Goal: Transaction & Acquisition: Purchase product/service

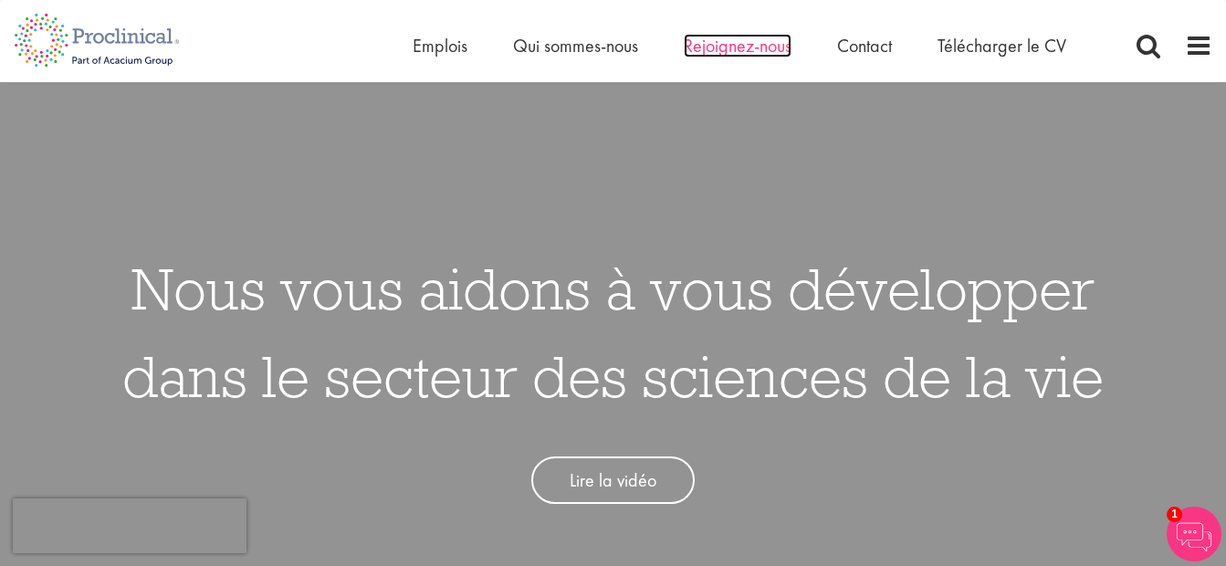
click at [745, 47] on span "Rejoignez-nous" at bounding box center [738, 46] width 108 height 24
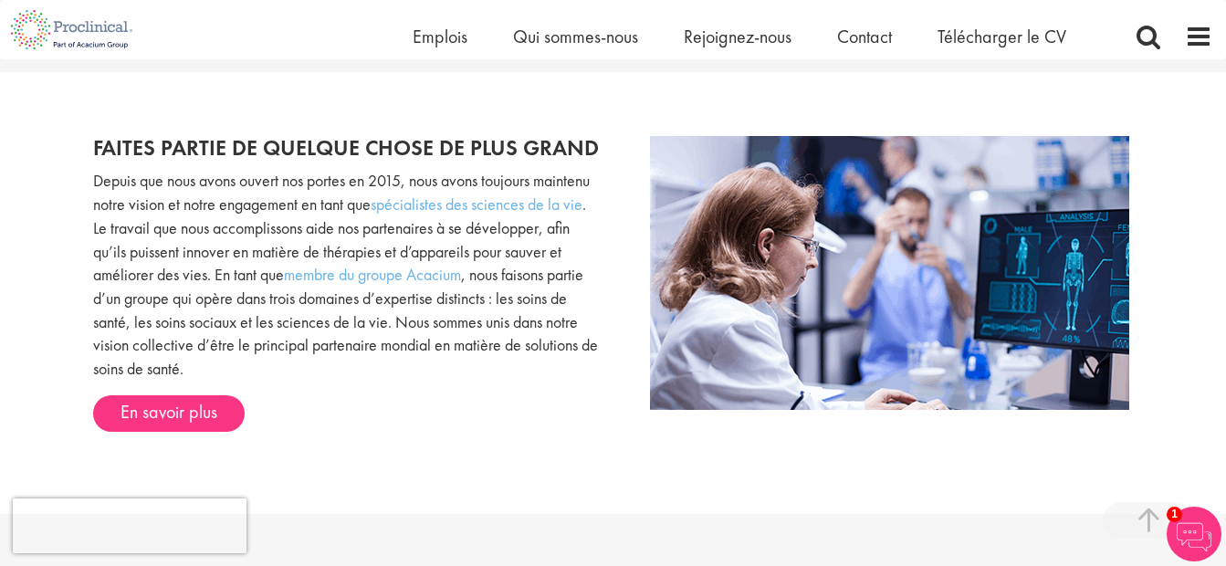
scroll to position [1646, 0]
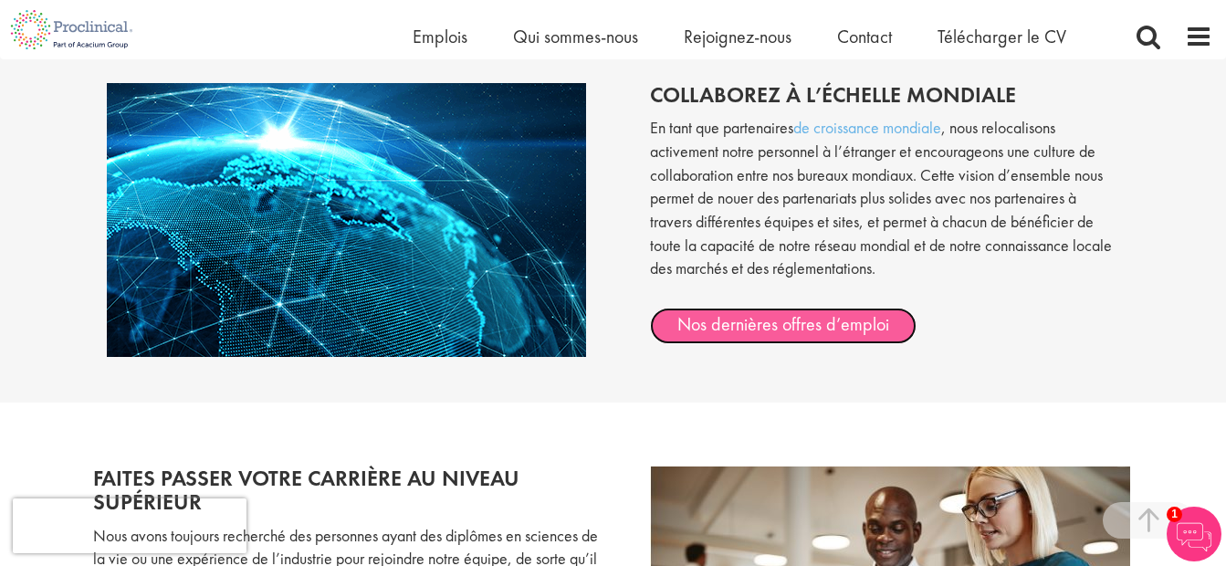
click at [889, 331] on link "Nos dernières offres d’emploi" at bounding box center [783, 326] width 267 height 37
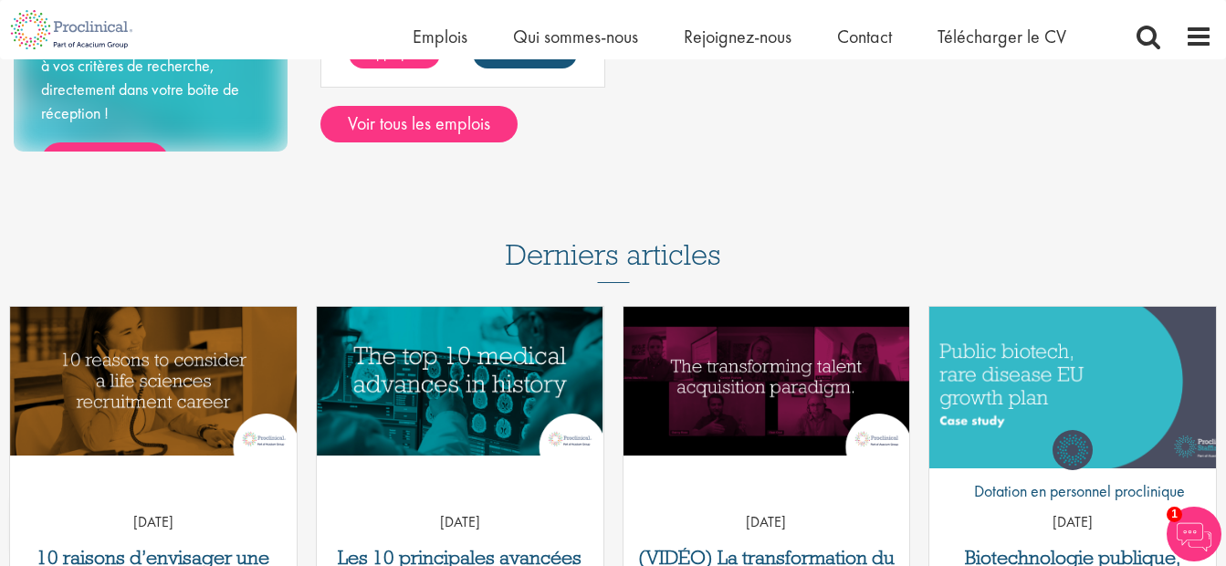
scroll to position [495, 0]
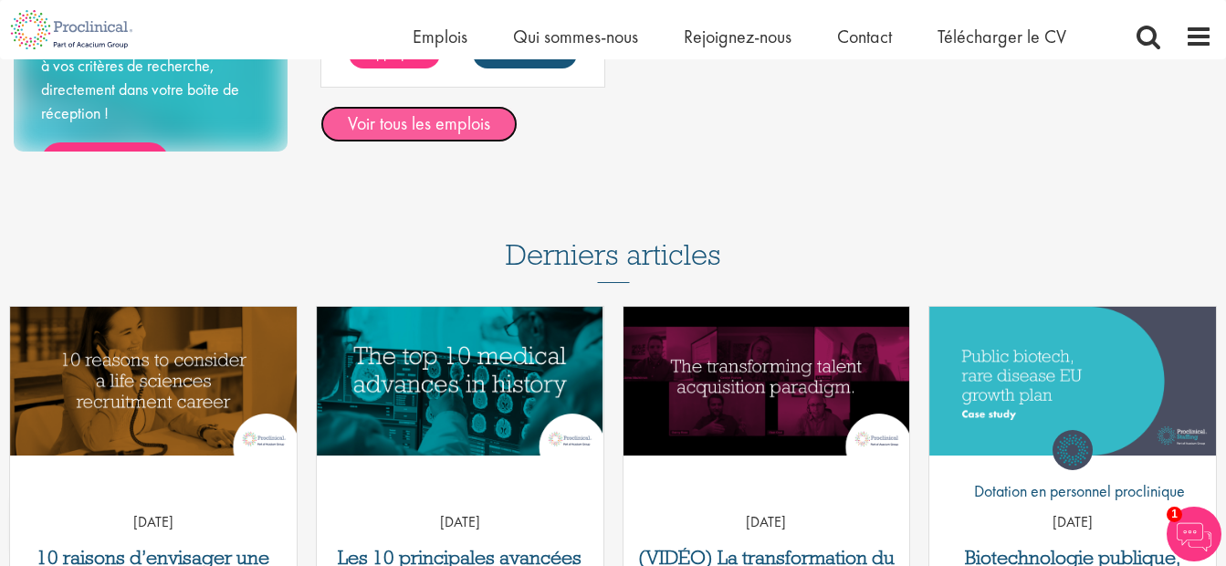
click at [478, 132] on link "Voir tous les emplois" at bounding box center [418, 124] width 197 height 37
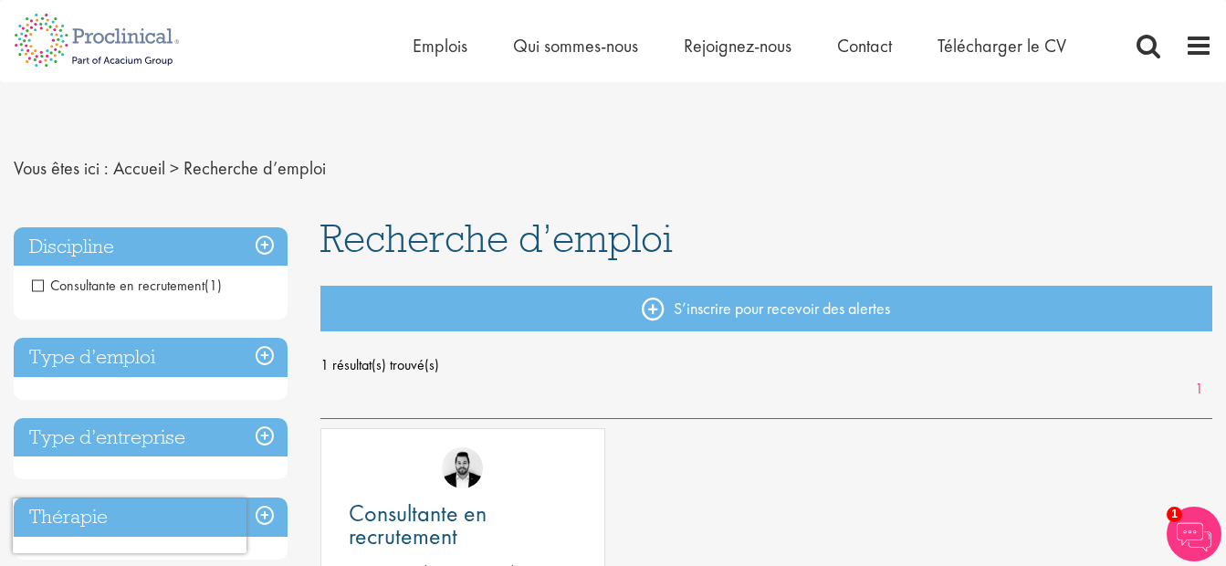
click at [38, 285] on span "Consultante en recrutement" at bounding box center [118, 285] width 173 height 19
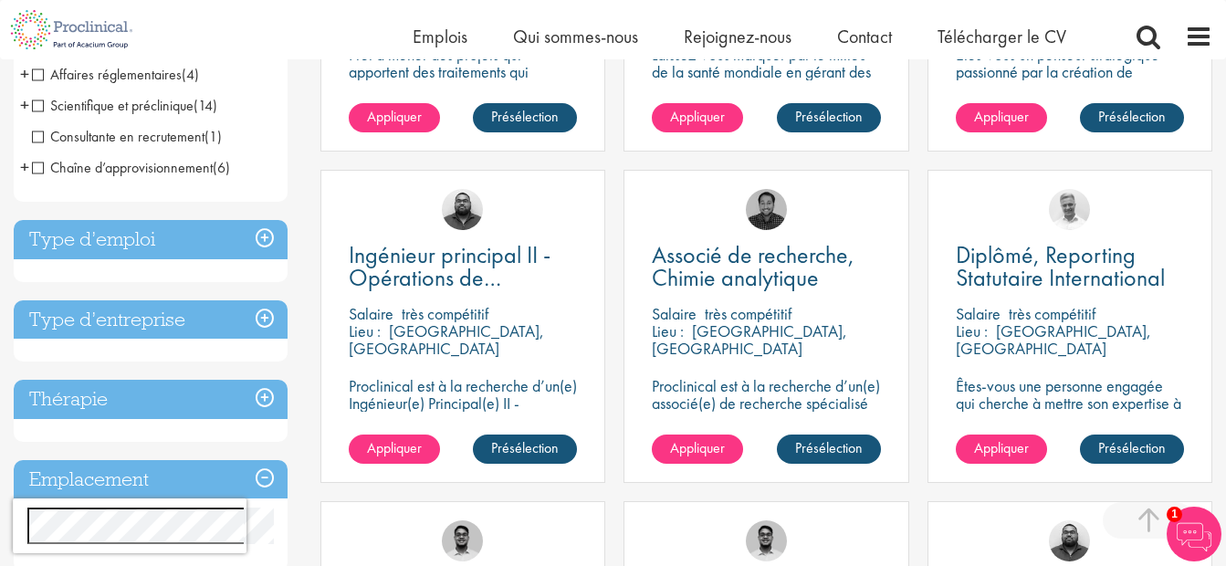
scroll to position [669, 0]
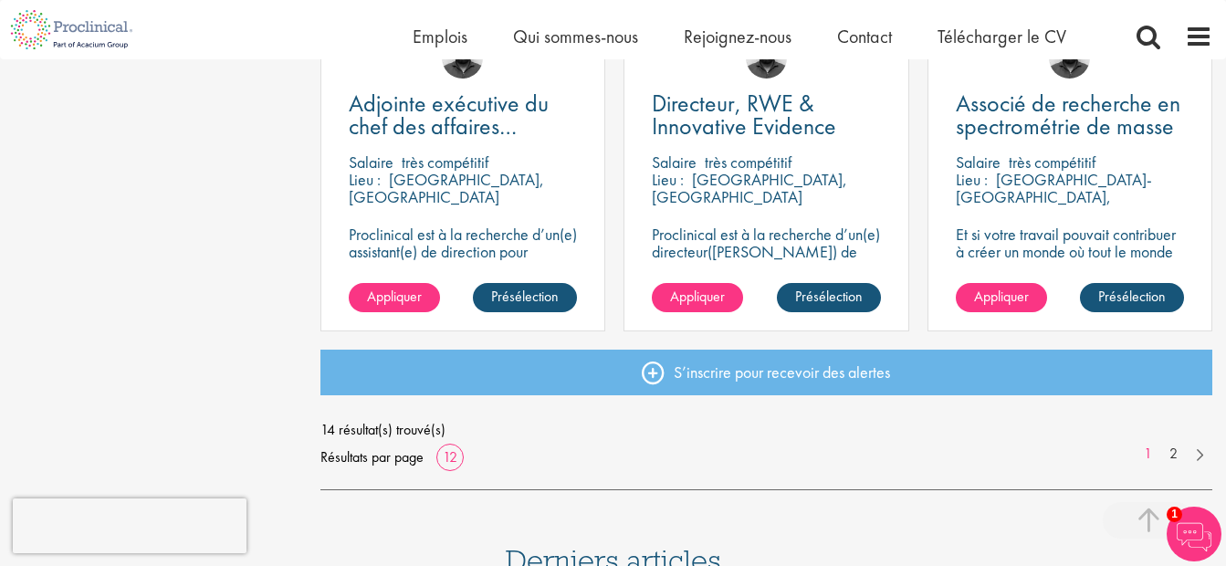
scroll to position [1436, 0]
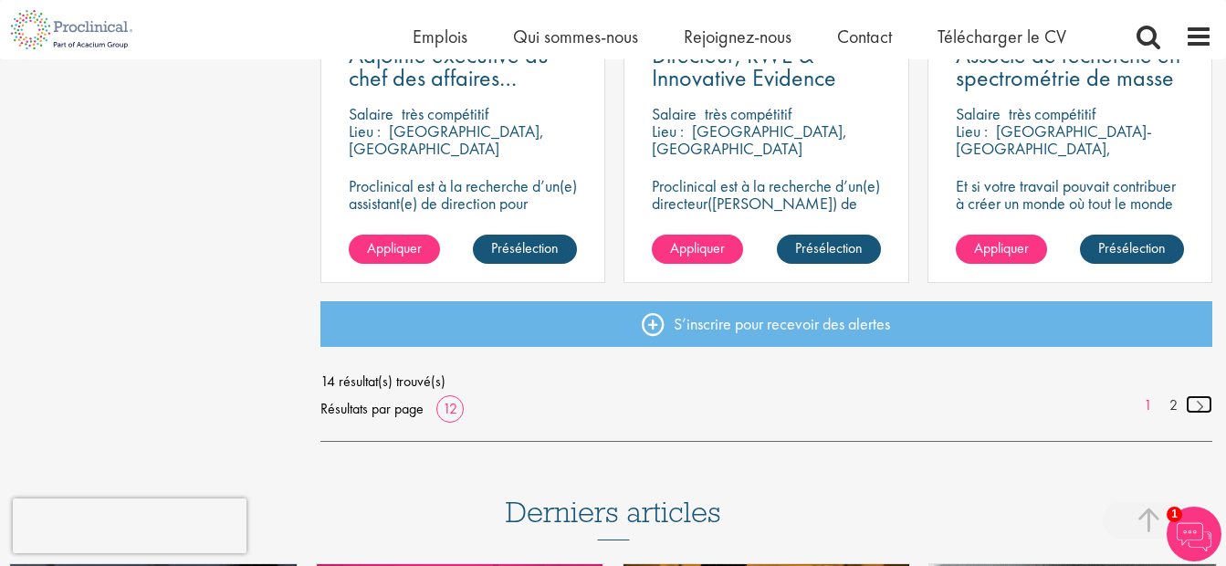
click at [1194, 411] on link at bounding box center [1199, 404] width 26 height 18
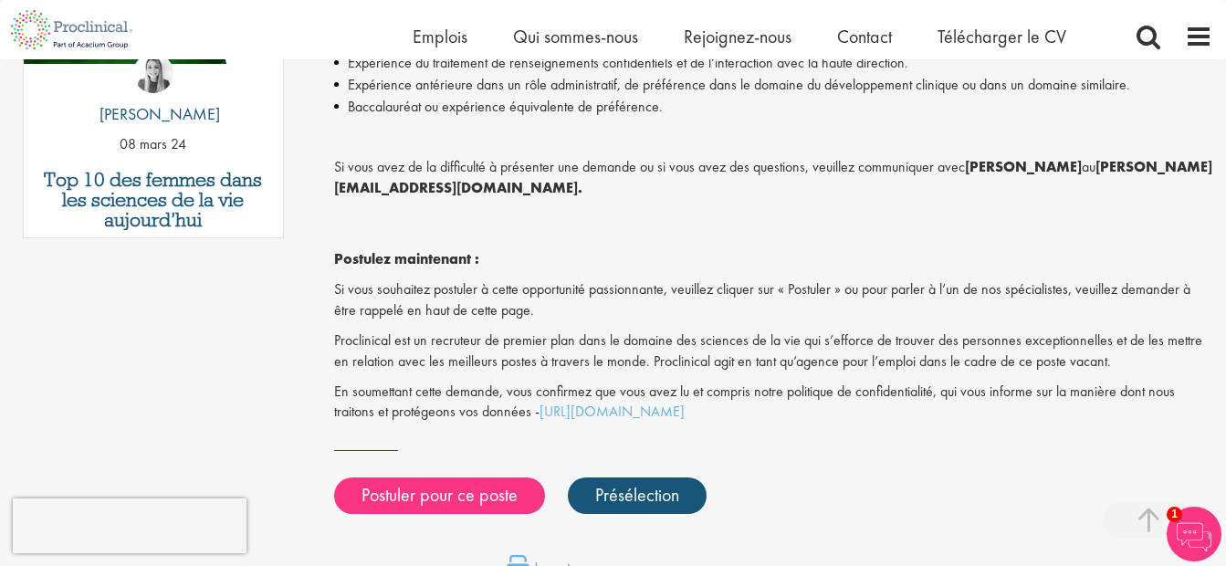
scroll to position [1119, 0]
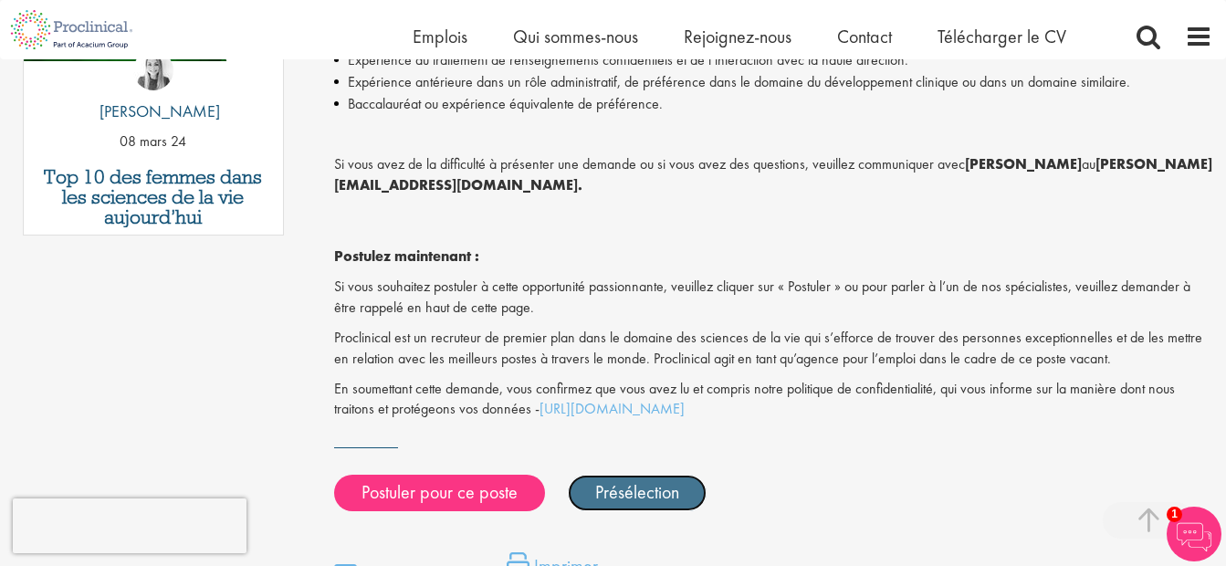
click at [689, 475] on link "Présélection" at bounding box center [637, 493] width 139 height 37
click at [657, 475] on link "Présélectionnés" at bounding box center [649, 493] width 163 height 37
click at [657, 475] on link "Présélection" at bounding box center [637, 493] width 139 height 37
click at [657, 475] on link "Présélectionnés" at bounding box center [649, 493] width 163 height 37
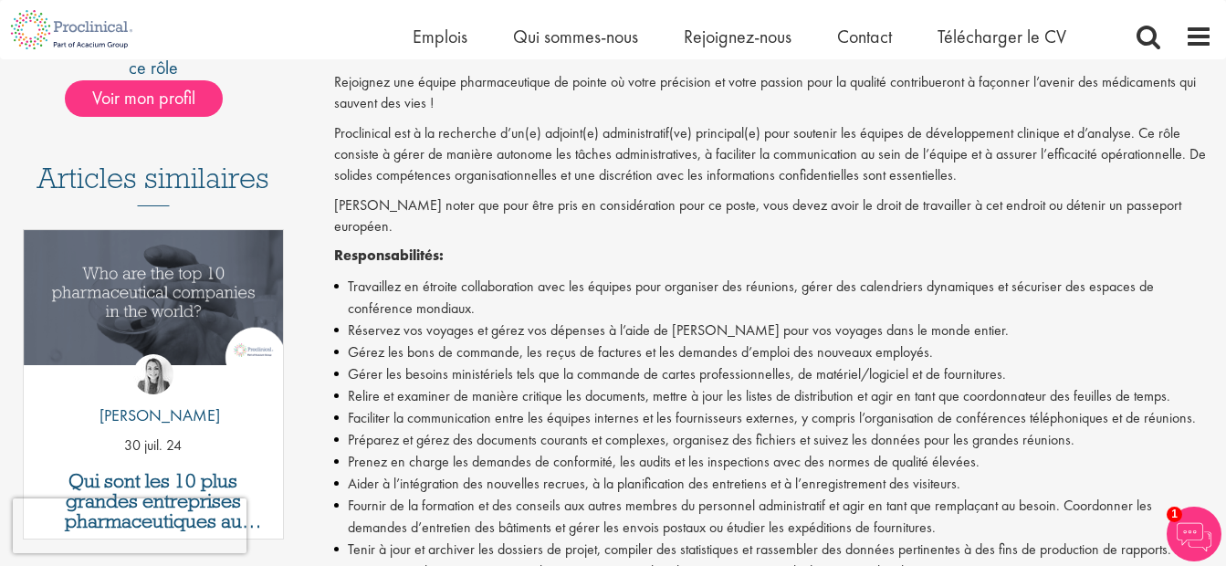
scroll to position [0, 0]
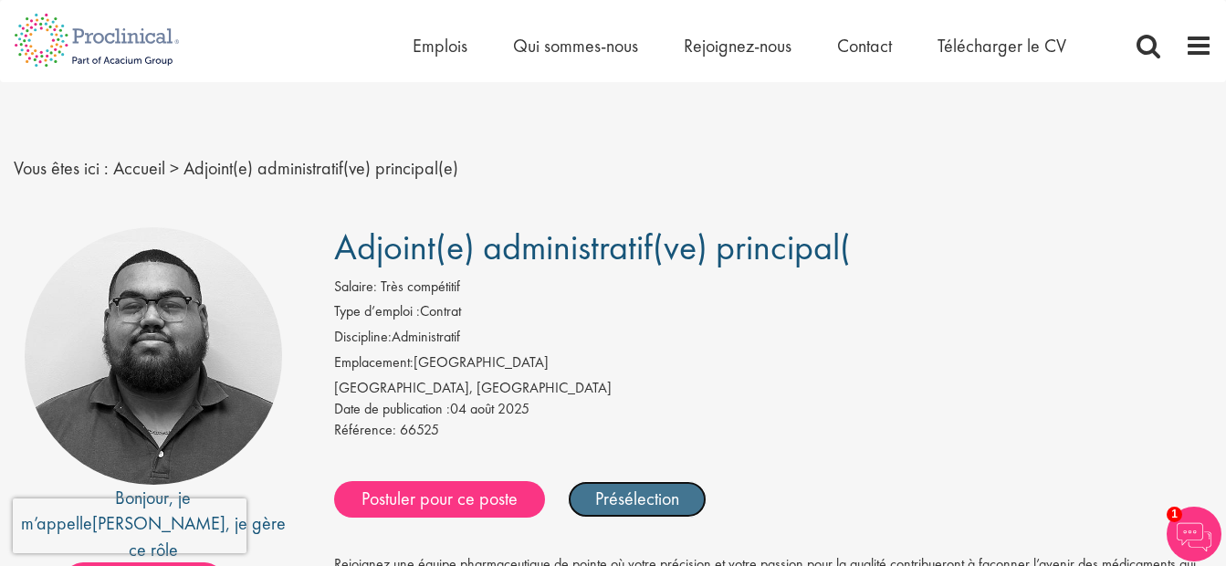
click at [635, 500] on link "Présélection" at bounding box center [637, 499] width 139 height 37
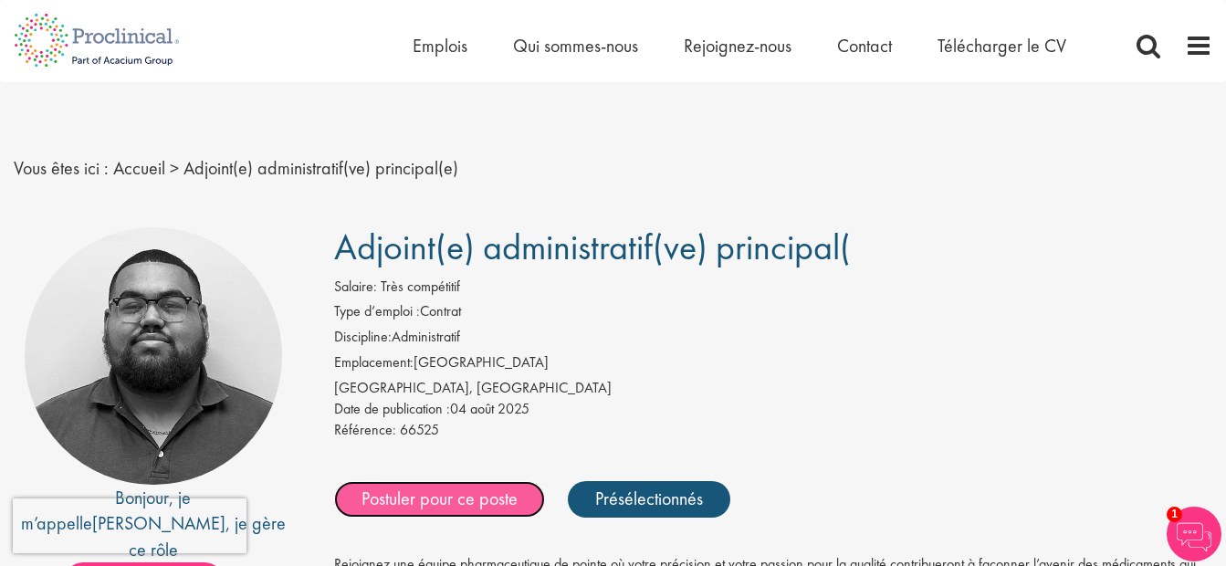
click at [509, 494] on link "Postuler pour ce poste" at bounding box center [439, 499] width 211 height 37
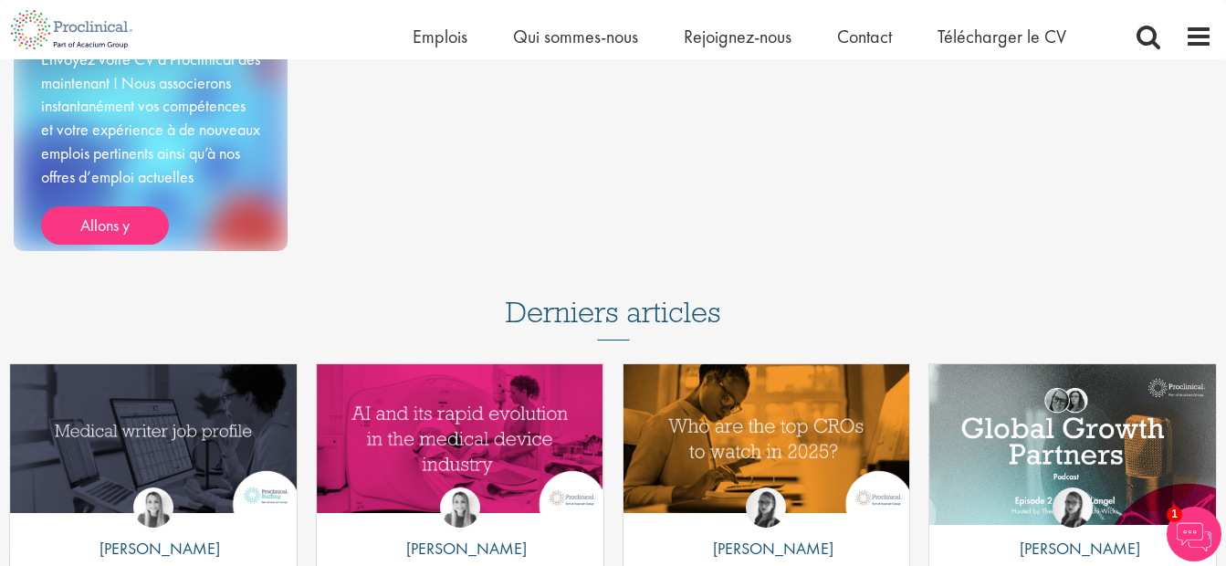
scroll to position [649, 0]
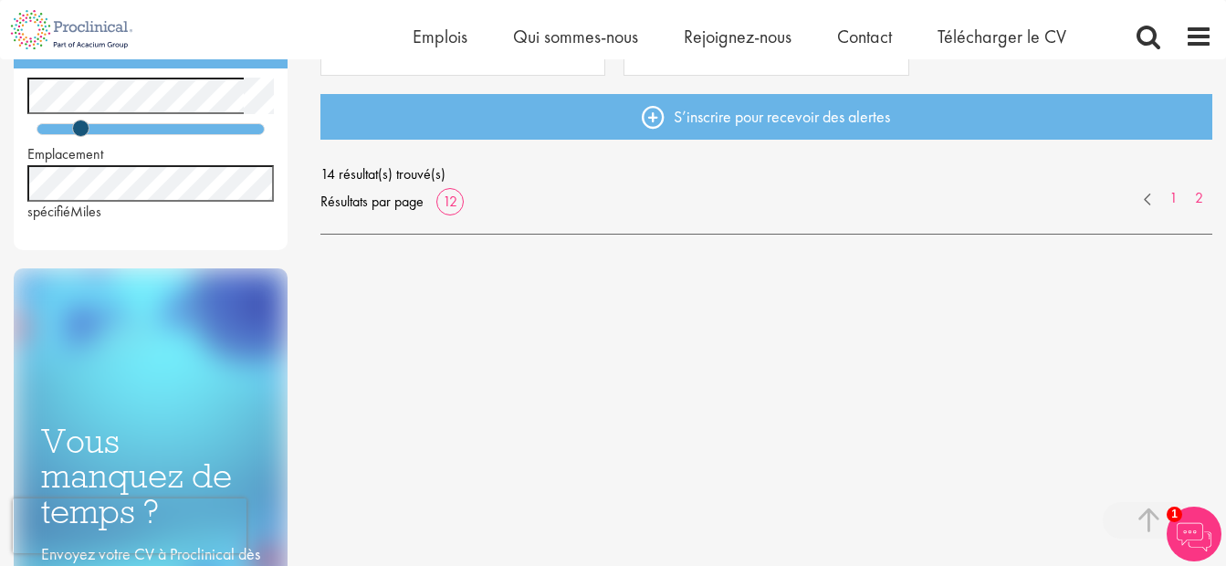
click at [1170, 195] on link "1" at bounding box center [1173, 198] width 26 height 21
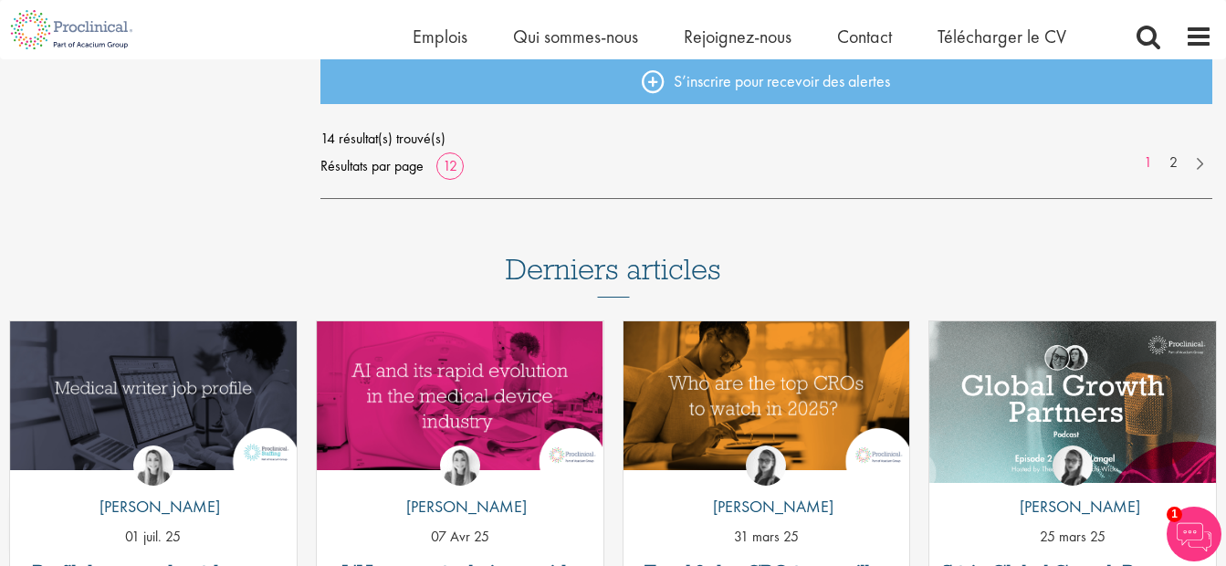
scroll to position [1184, 0]
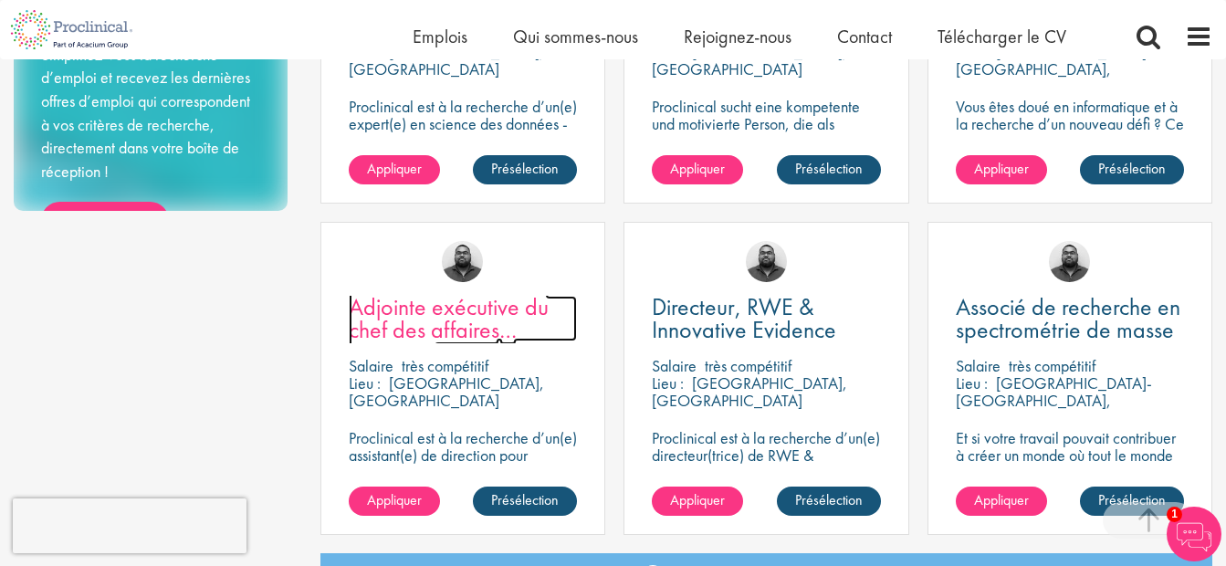
click at [467, 314] on span "Adjointe exécutive du chef des affaires juridiques" at bounding box center [449, 329] width 200 height 77
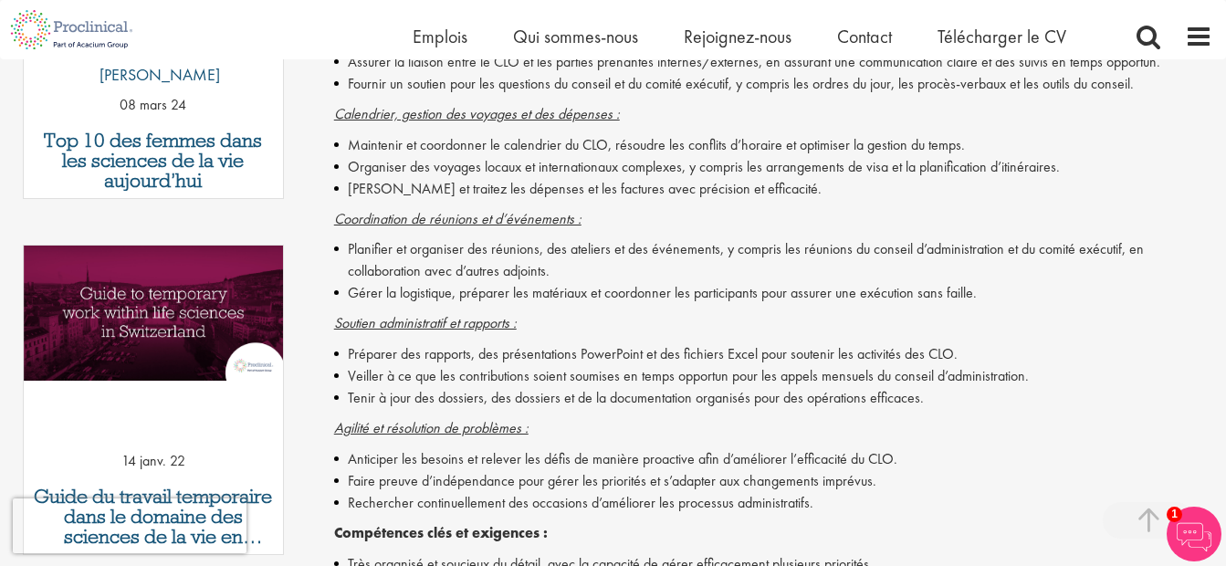
scroll to position [305, 0]
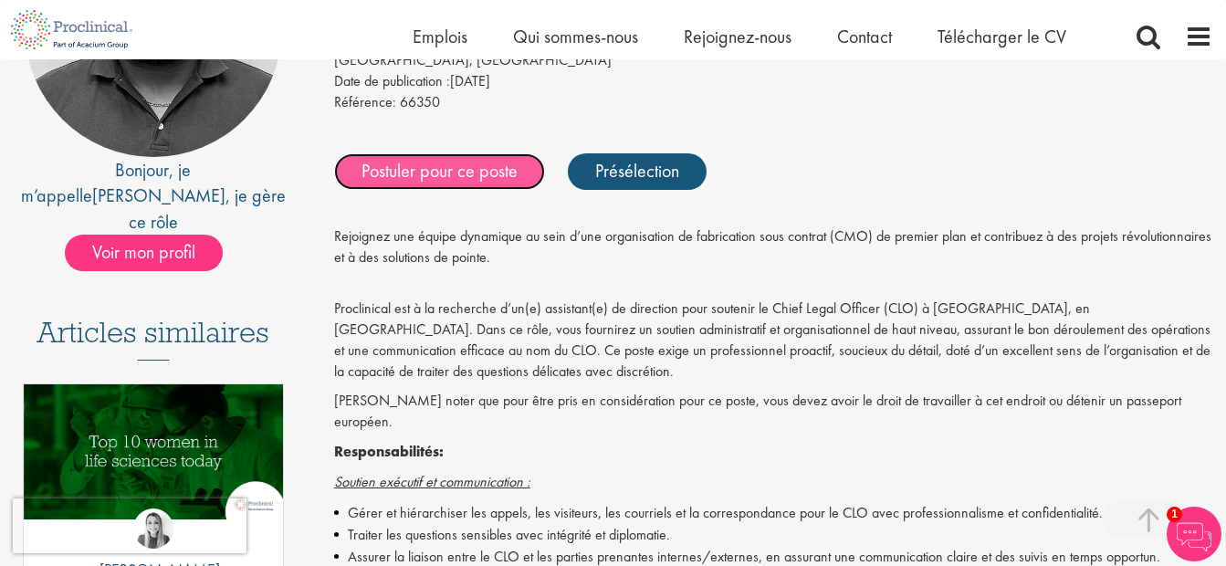
click at [408, 176] on link "Postuler pour ce poste" at bounding box center [439, 171] width 211 height 37
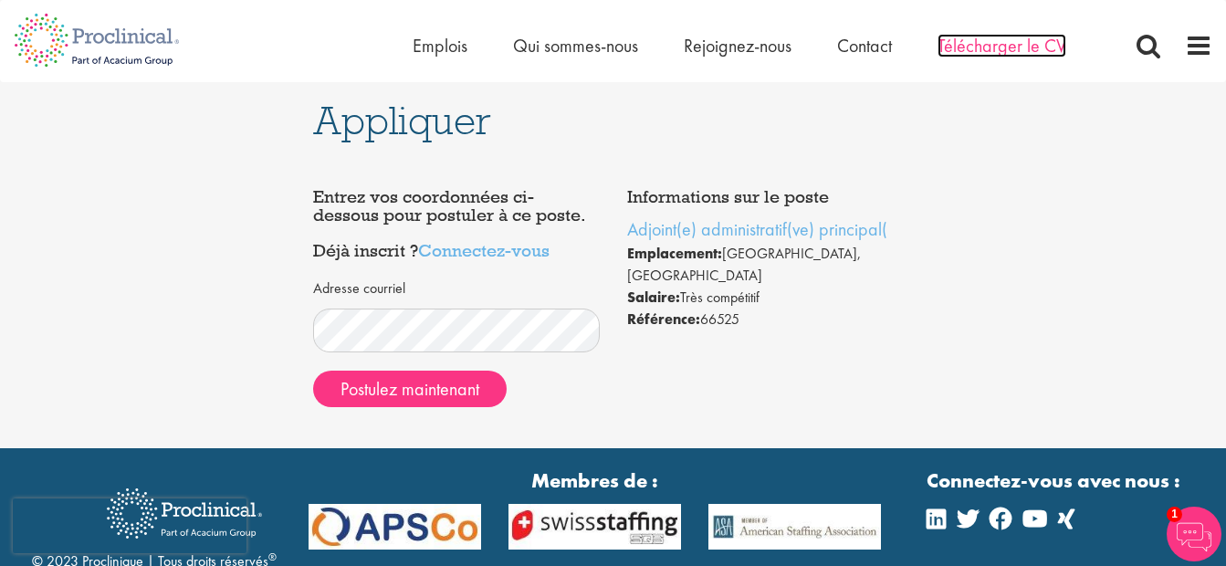
click at [962, 53] on span "Télécharger le CV" at bounding box center [1002, 46] width 129 height 24
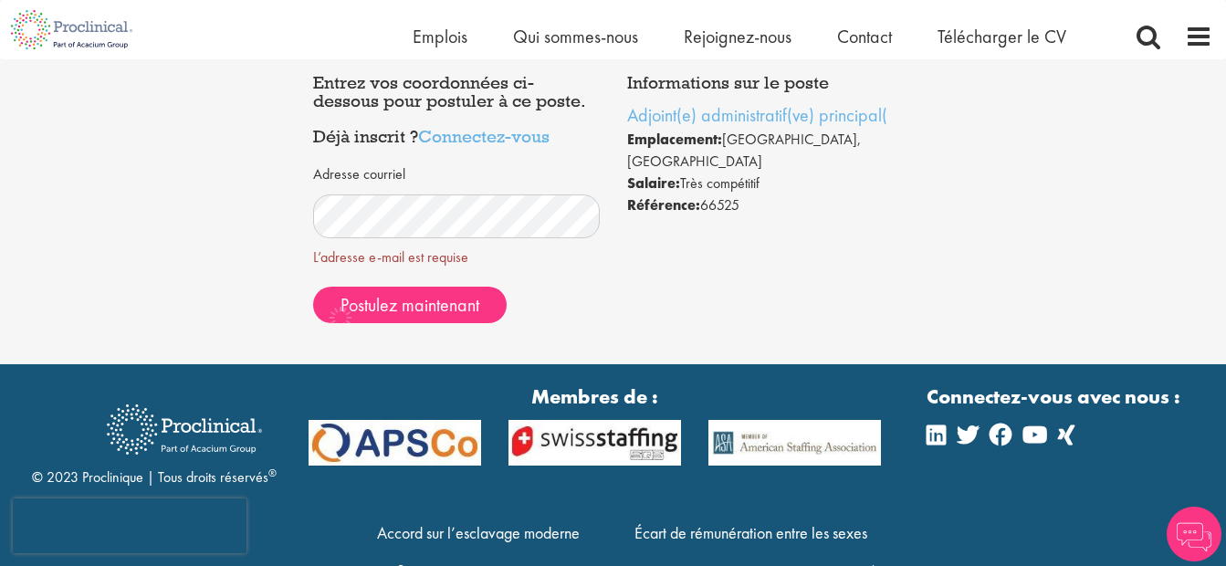
click at [386, 393] on body "This website uses cookies. By continuing to use this site, you are giving your …" at bounding box center [613, 268] width 1226 height 718
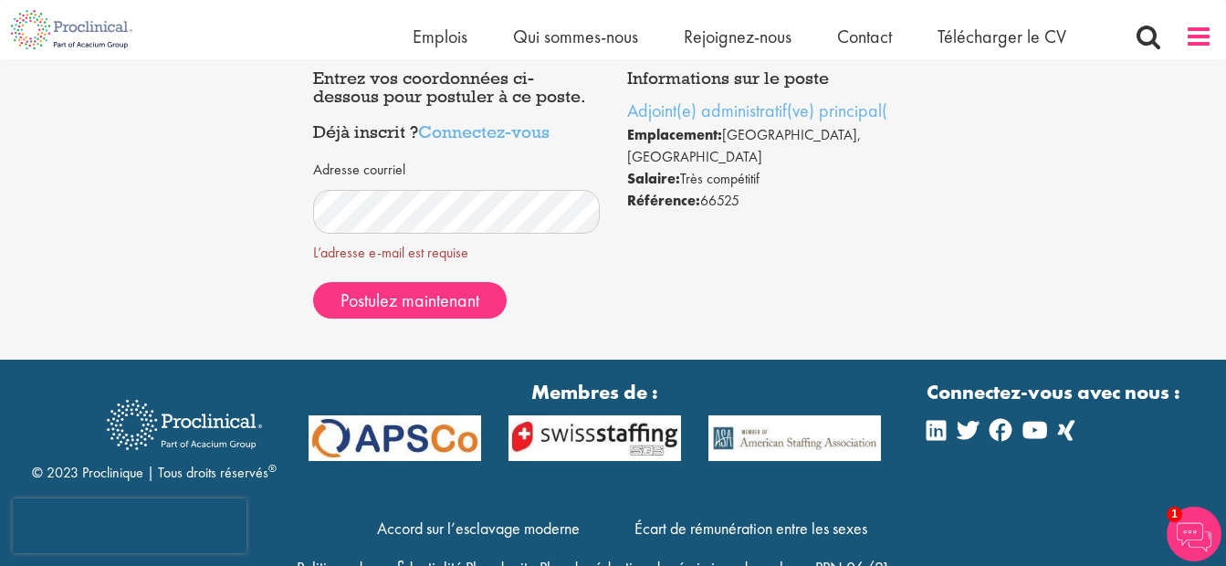
click at [1193, 33] on span at bounding box center [1198, 36] width 27 height 27
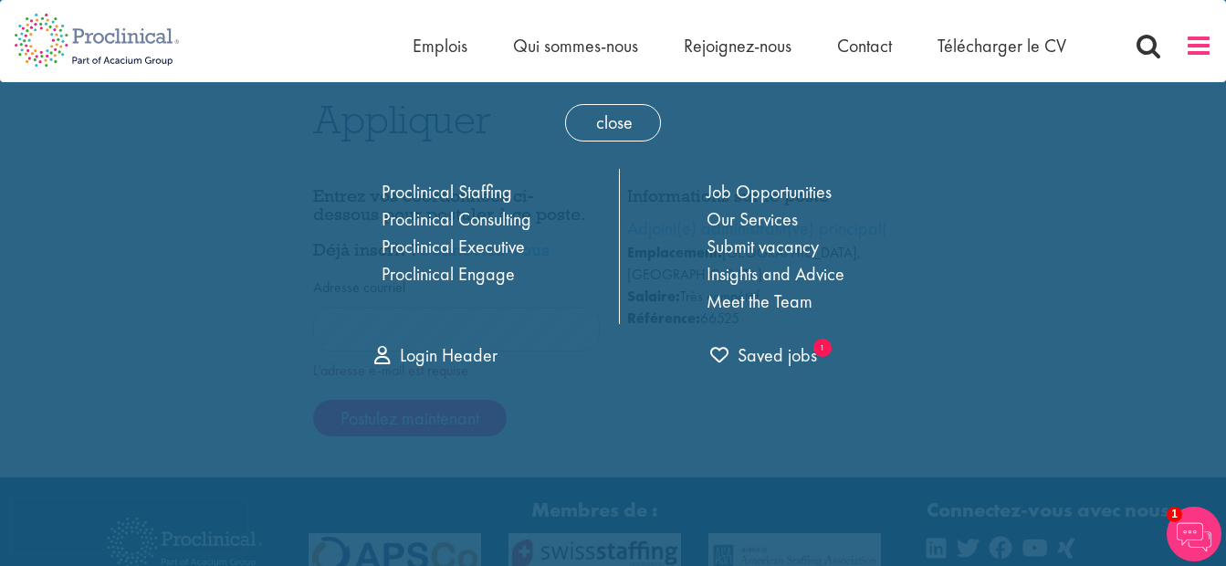
scroll to position [0, 0]
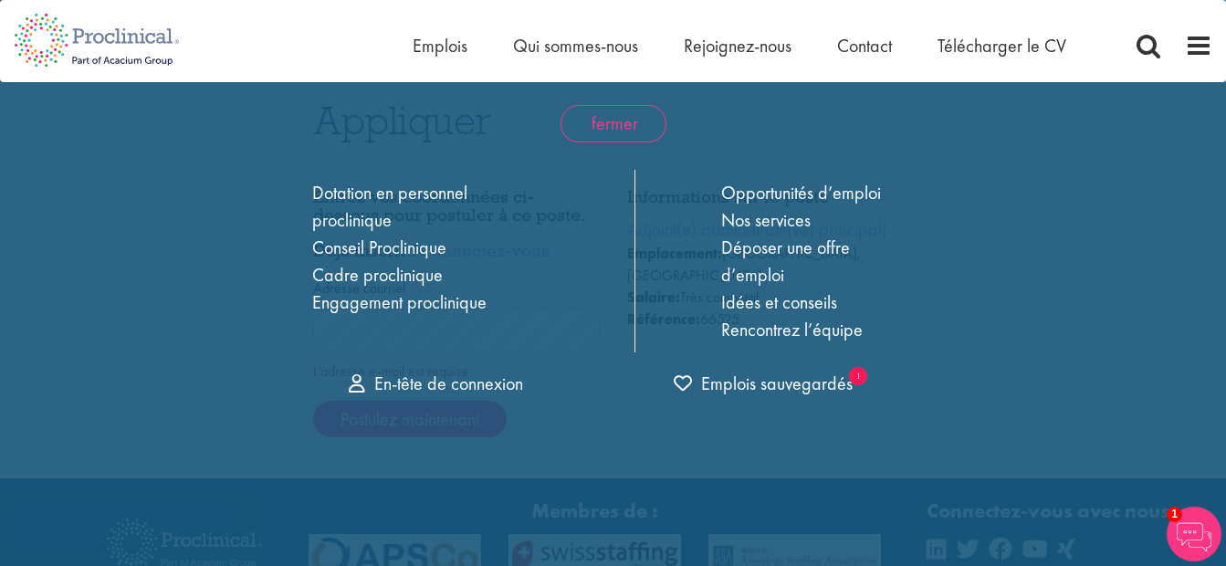
click at [641, 113] on span "fermer" at bounding box center [614, 123] width 106 height 37
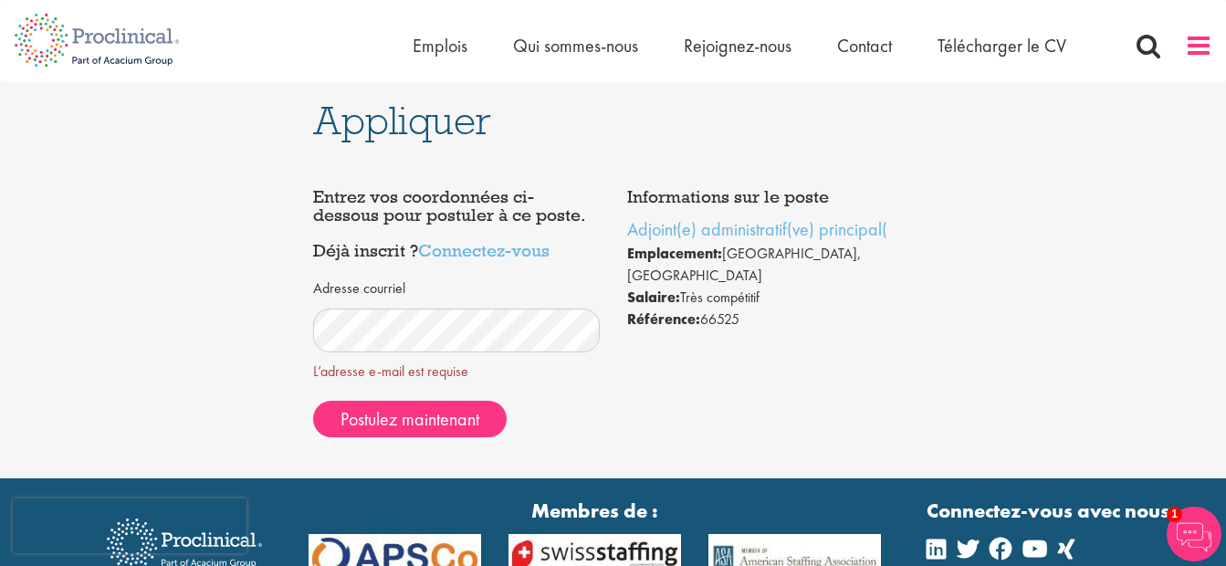
click at [1211, 40] on span at bounding box center [1198, 45] width 27 height 27
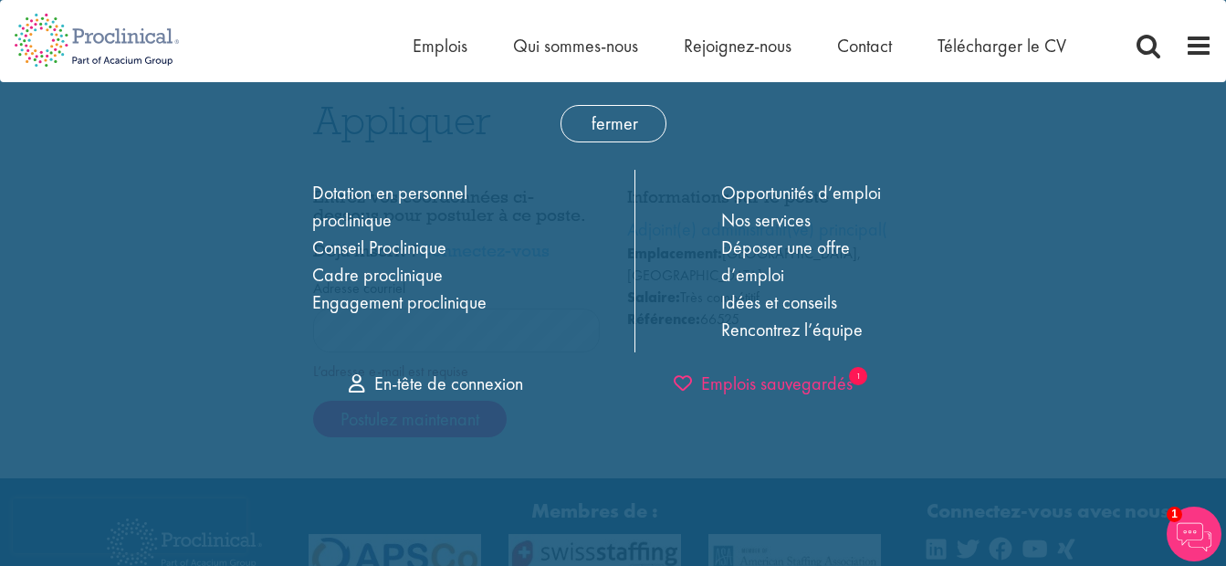
click at [799, 385] on font "Emplois sauvegardés" at bounding box center [777, 384] width 152 height 24
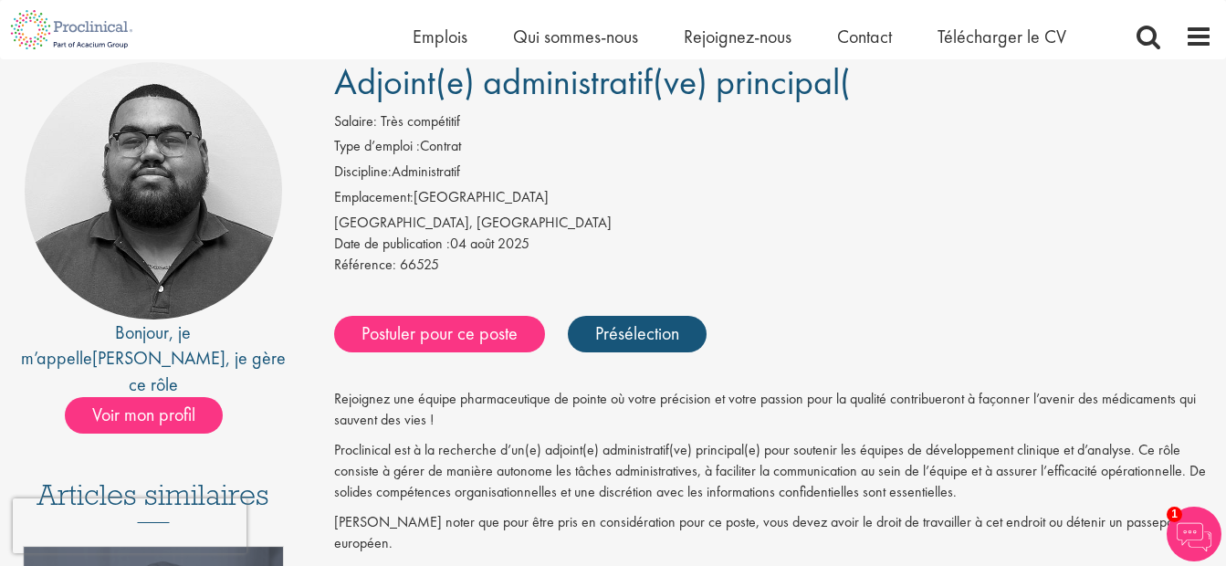
scroll to position [146, 0]
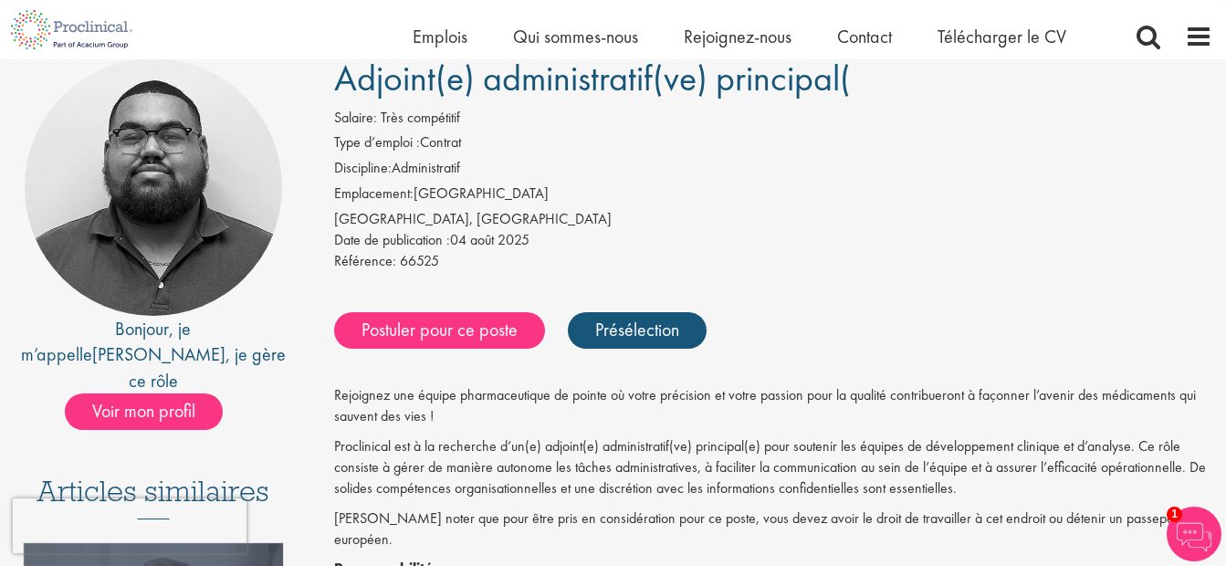
click at [1205, 540] on img at bounding box center [1194, 534] width 55 height 55
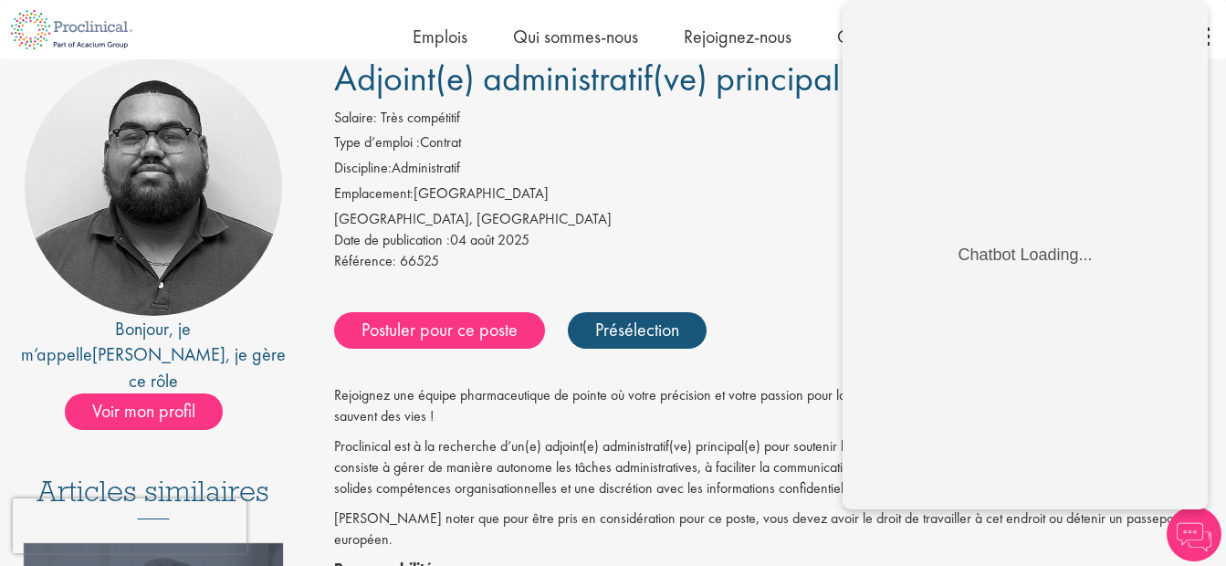
click at [716, 230] on div "Date de publication : 04 août 2025" at bounding box center [773, 240] width 878 height 21
click at [691, 209] on div "[GEOGRAPHIC_DATA], [GEOGRAPHIC_DATA]" at bounding box center [773, 219] width 878 height 21
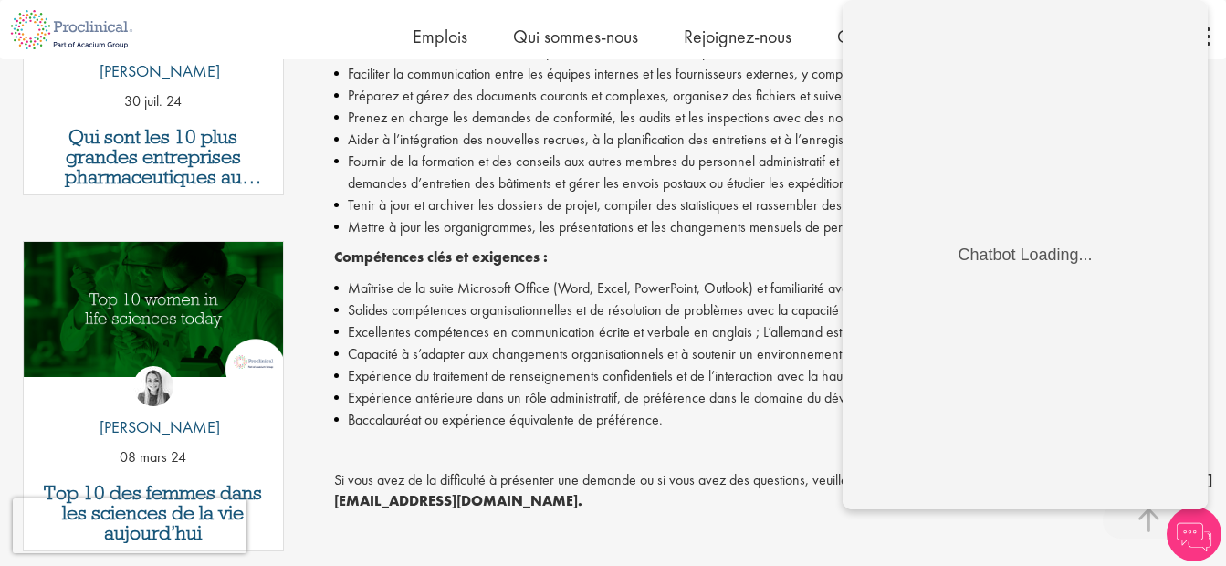
scroll to position [815, 0]
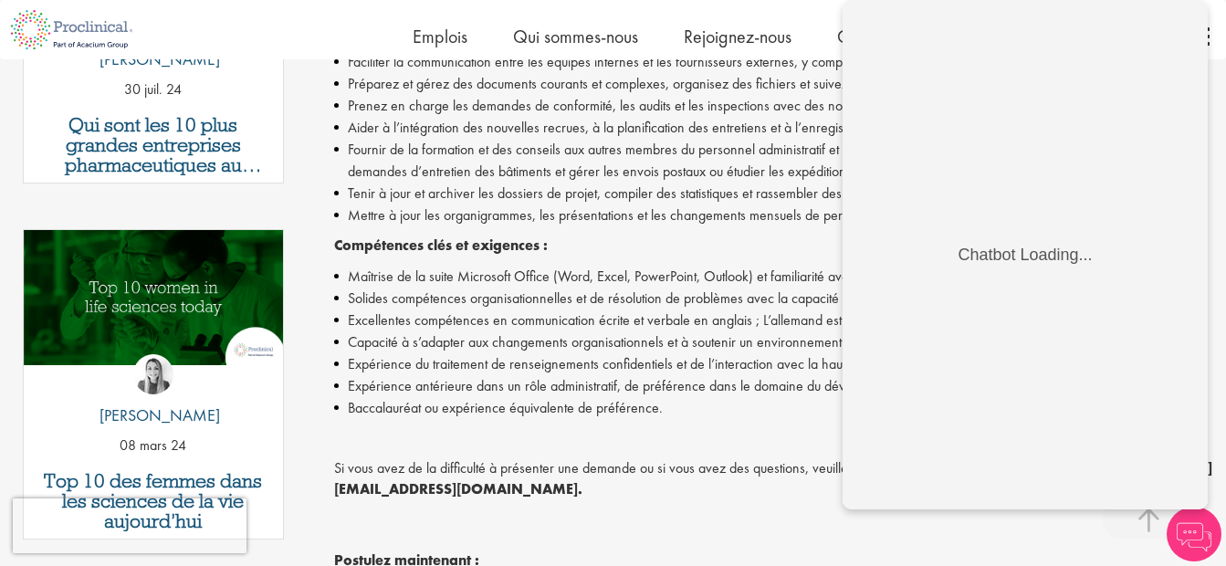
click at [1217, 38] on div "Home Emplois Qui sommes-nous Rejoignez-nous Contact Télécharger le CV" at bounding box center [613, 29] width 1226 height 59
click at [640, 159] on li "Fournir de la formation et des conseils aux autres membres du personnel adminis…" at bounding box center [773, 161] width 878 height 44
click at [1207, 524] on img at bounding box center [1194, 534] width 55 height 55
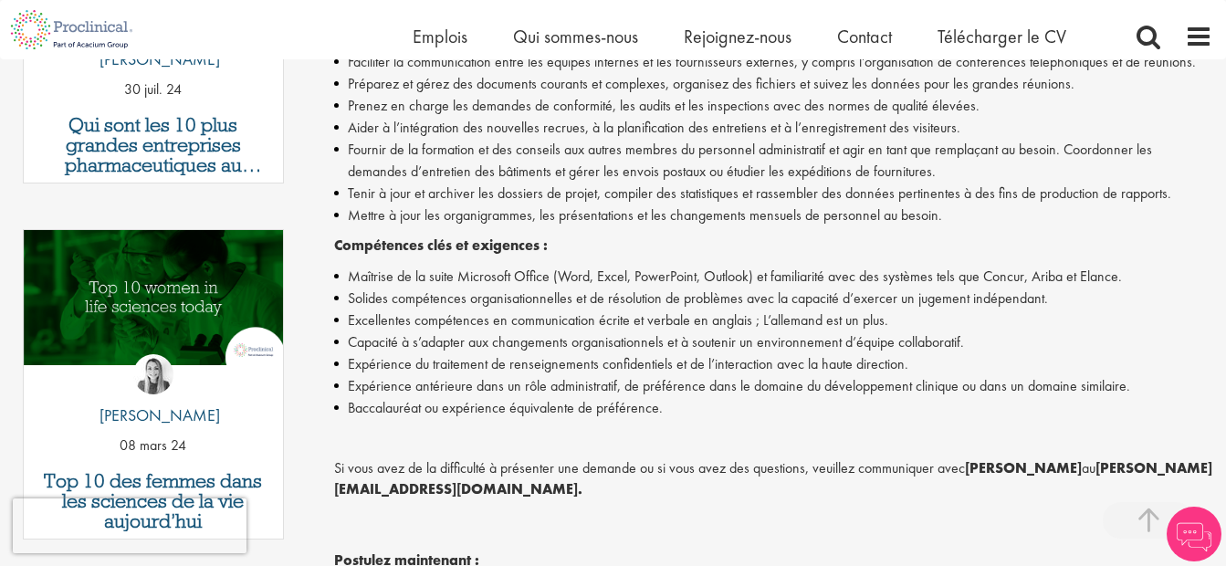
scroll to position [320, 0]
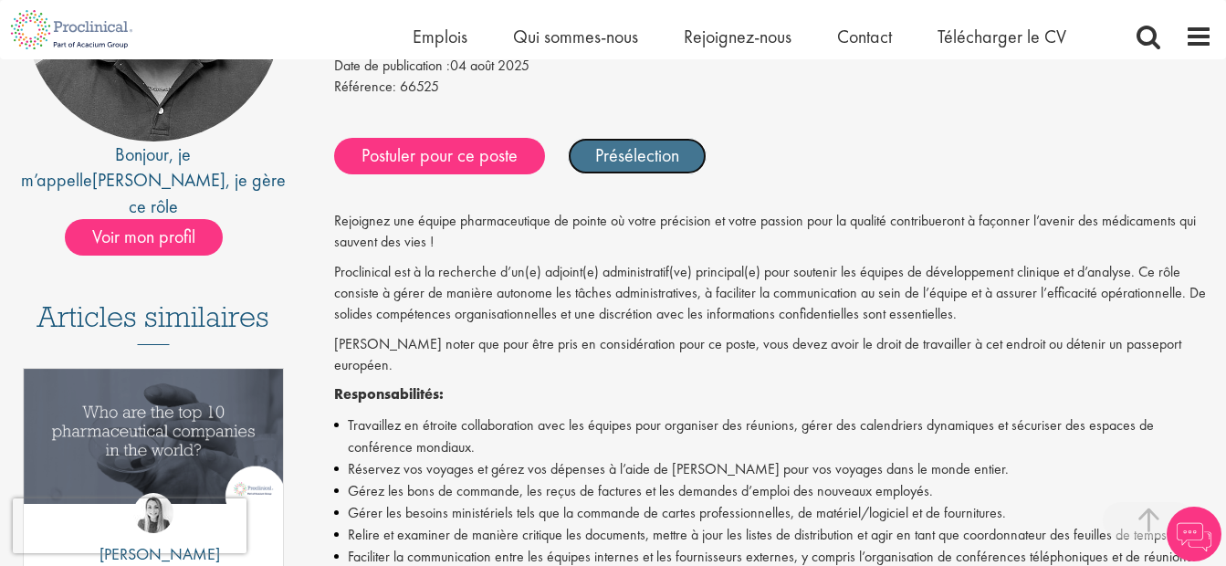
click at [654, 156] on link "Présélection" at bounding box center [637, 156] width 139 height 37
click at [654, 156] on link "Présélectionnés" at bounding box center [649, 156] width 163 height 37
click at [654, 156] on link "Présélection" at bounding box center [637, 156] width 139 height 37
click at [654, 156] on link "Présélectionnés" at bounding box center [649, 156] width 163 height 37
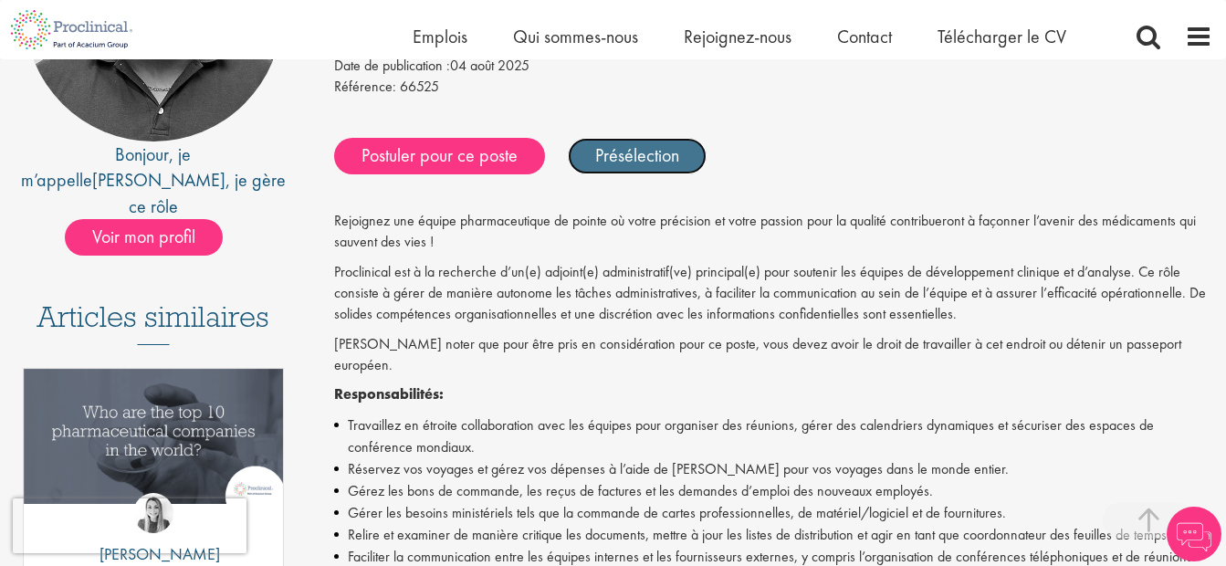
click at [654, 156] on link "Présélection" at bounding box center [637, 156] width 139 height 37
click at [654, 156] on link "Présélectionnés" at bounding box center [649, 156] width 163 height 37
click at [654, 156] on link "Présélection" at bounding box center [637, 156] width 139 height 37
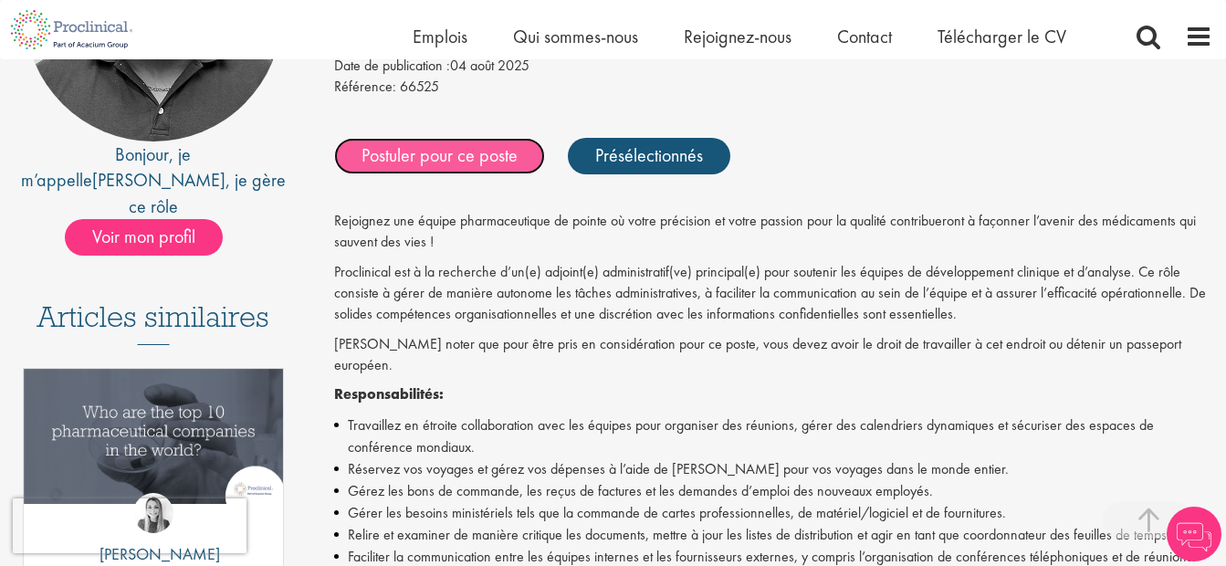
click at [476, 153] on link "Postuler pour ce poste" at bounding box center [439, 156] width 211 height 37
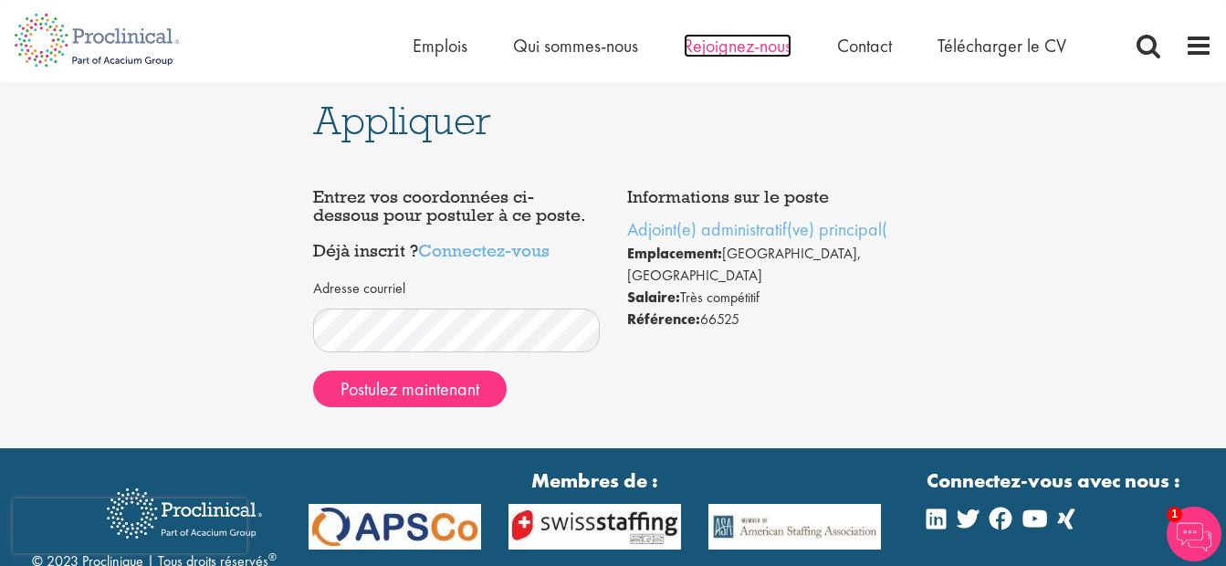
click at [756, 48] on span "Rejoignez-nous" at bounding box center [738, 46] width 108 height 24
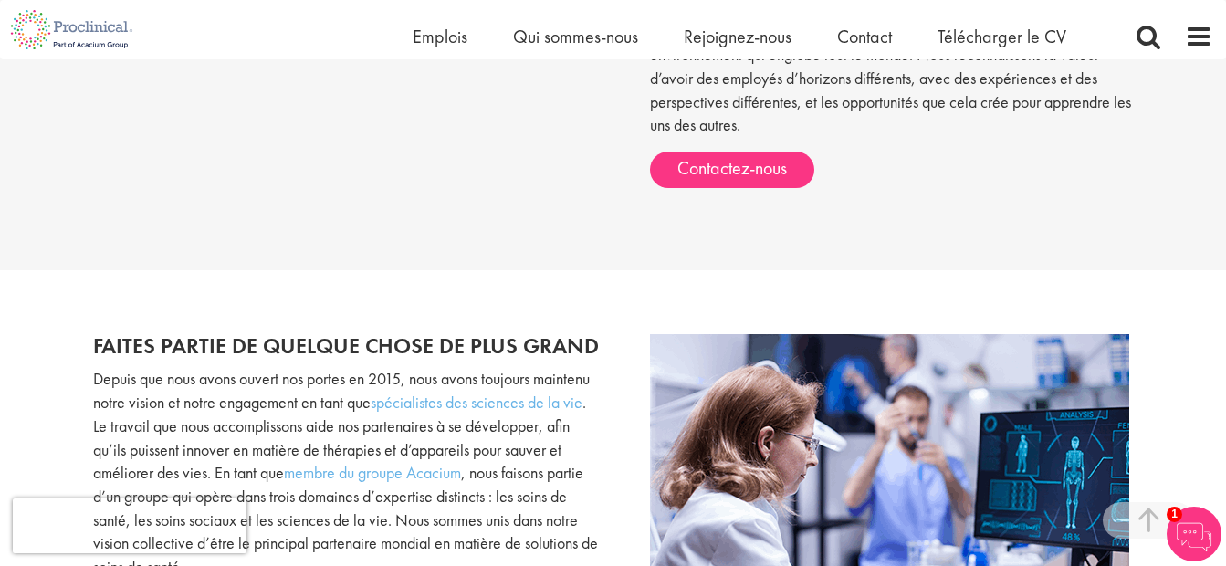
scroll to position [794, 0]
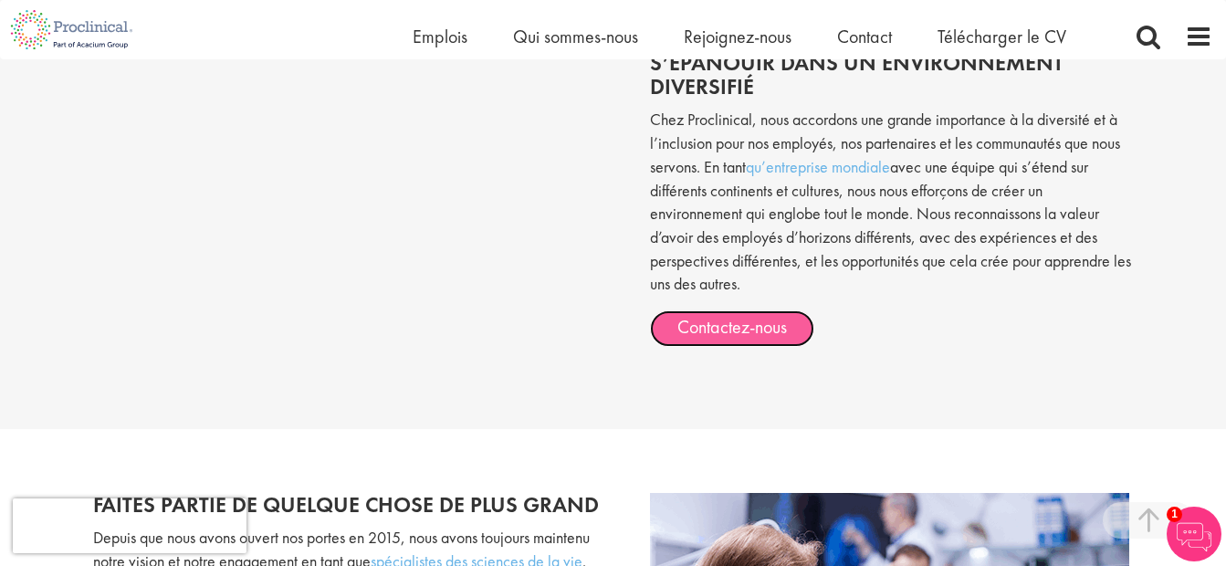
click at [721, 328] on link "Contactez-nous" at bounding box center [732, 328] width 164 height 37
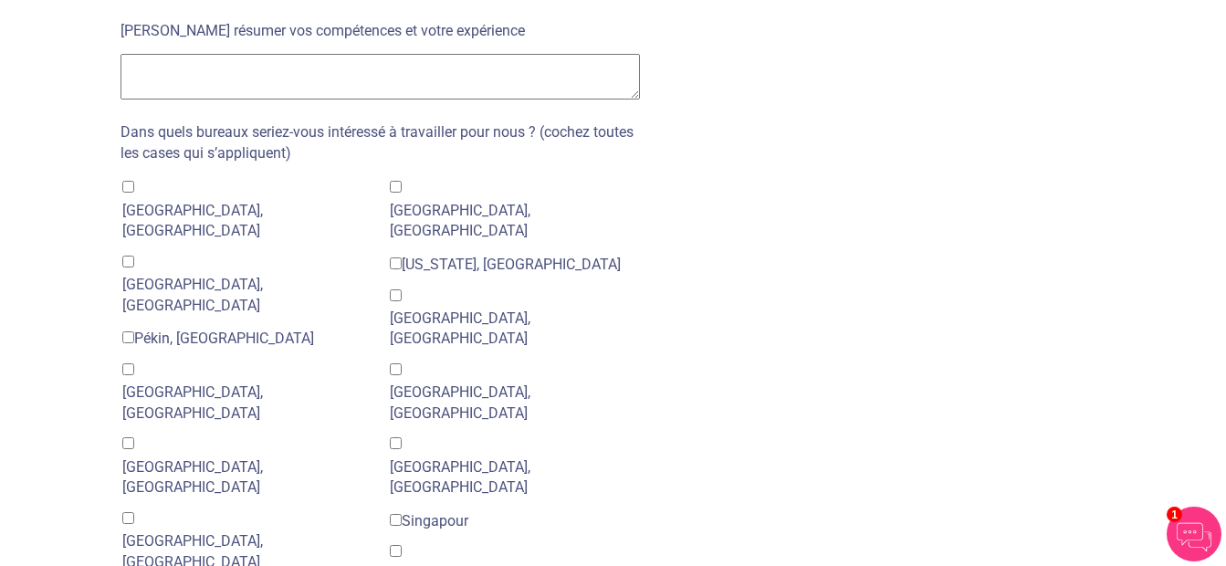
scroll to position [1506, 0]
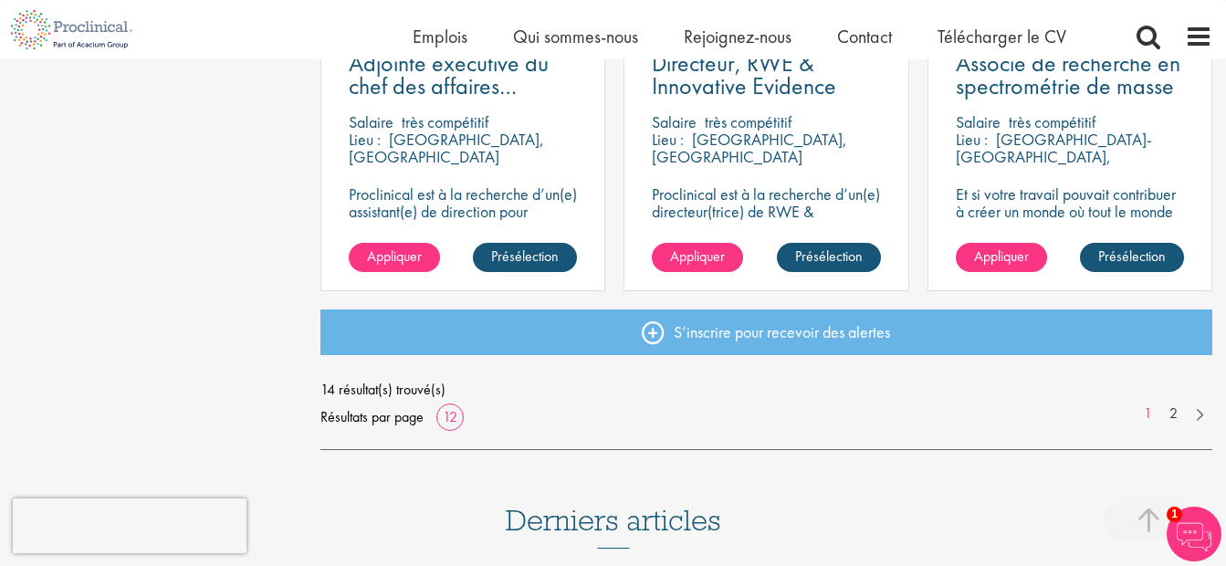
scroll to position [1525, 0]
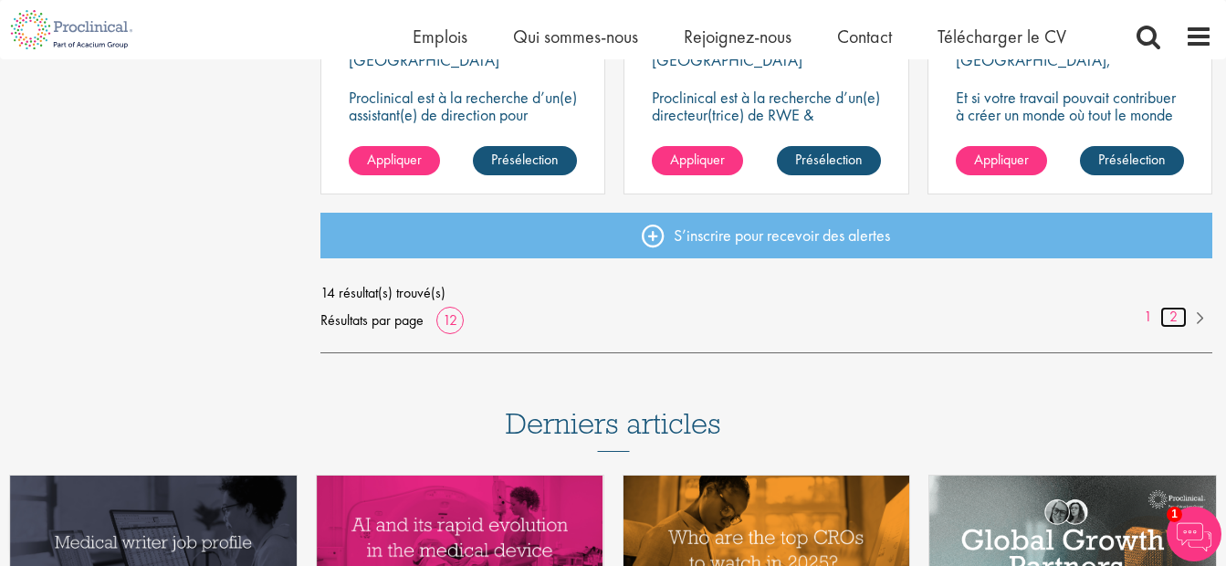
click at [1172, 310] on link "2" at bounding box center [1173, 317] width 26 height 21
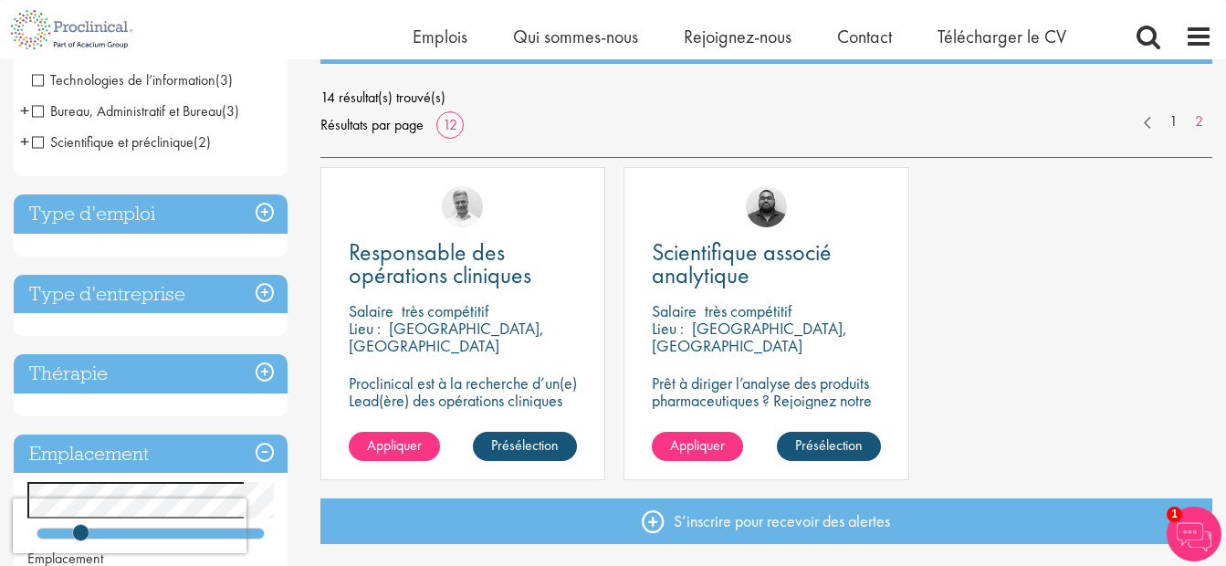
scroll to position [378, 0]
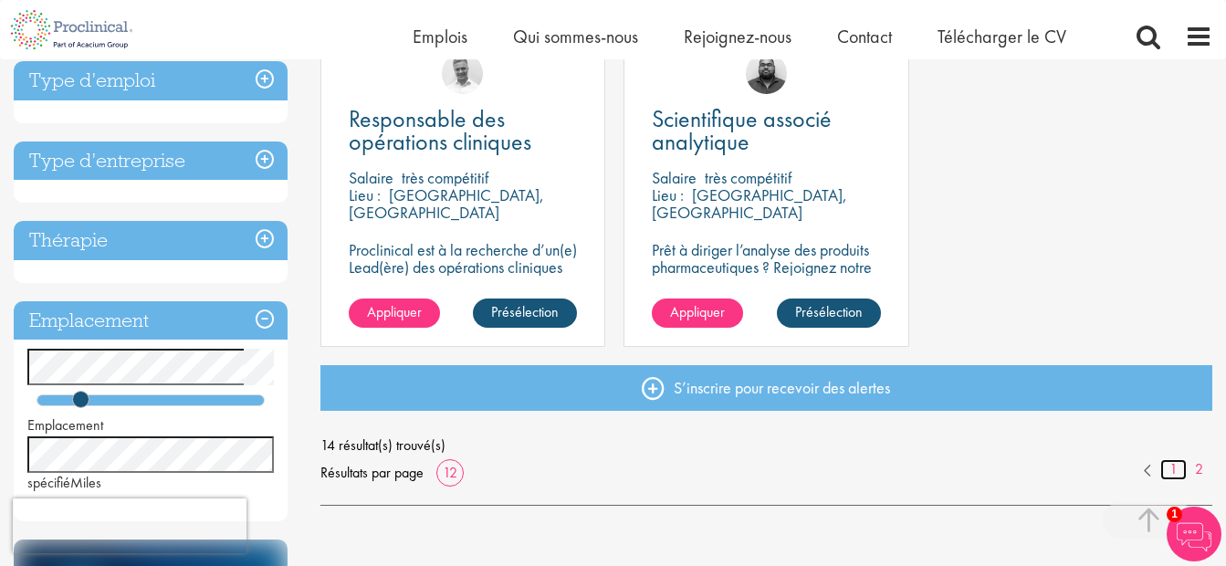
click at [1172, 463] on link "1" at bounding box center [1173, 469] width 26 height 21
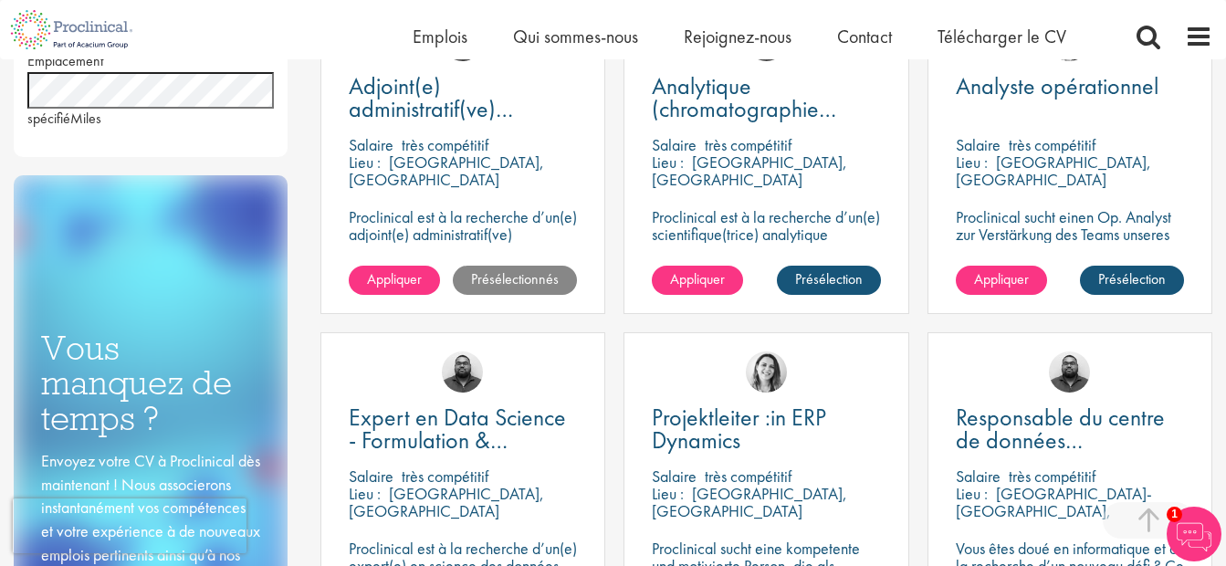
scroll to position [681, 0]
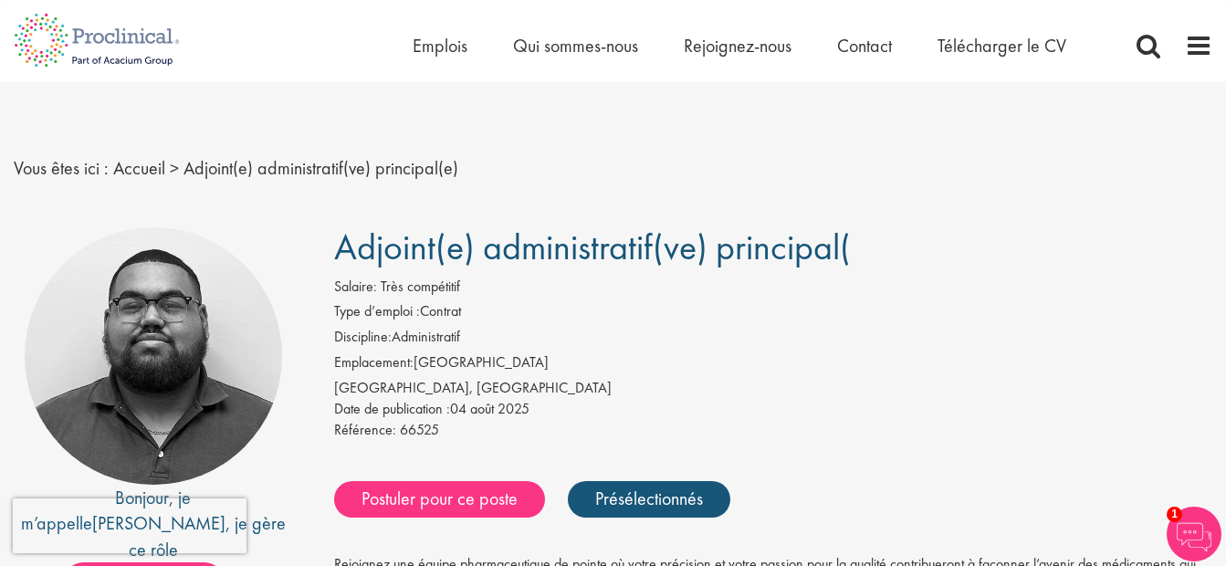
scroll to position [495, 0]
